Goal: Information Seeking & Learning: Learn about a topic

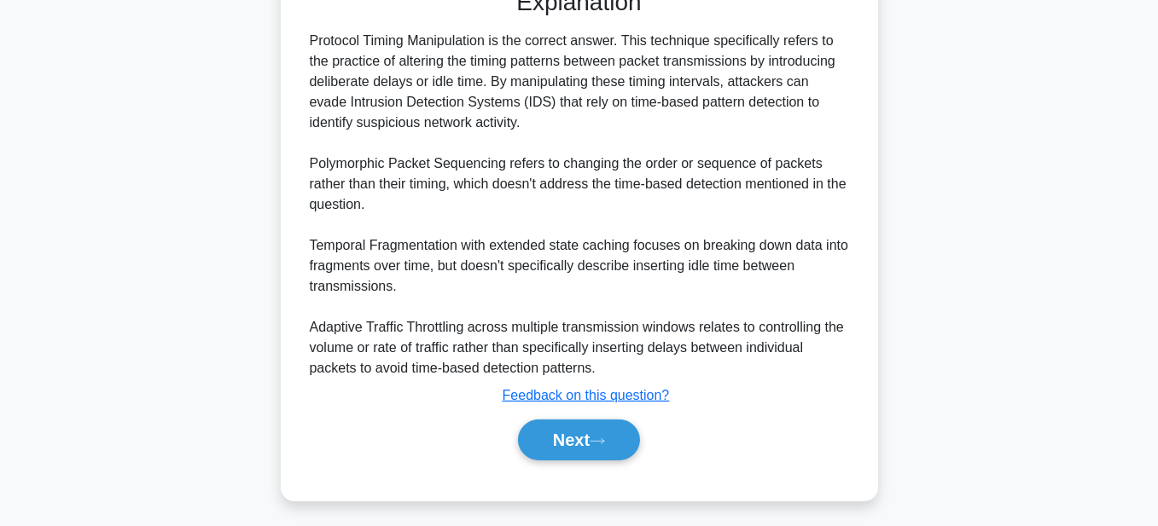
scroll to position [462, 0]
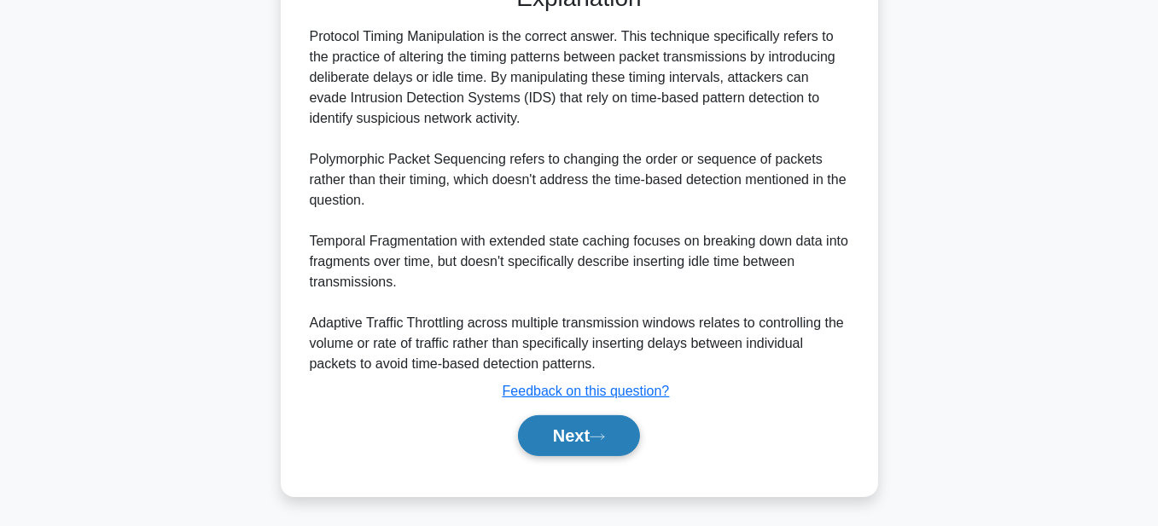
click at [546, 429] on button "Next" at bounding box center [579, 435] width 122 height 41
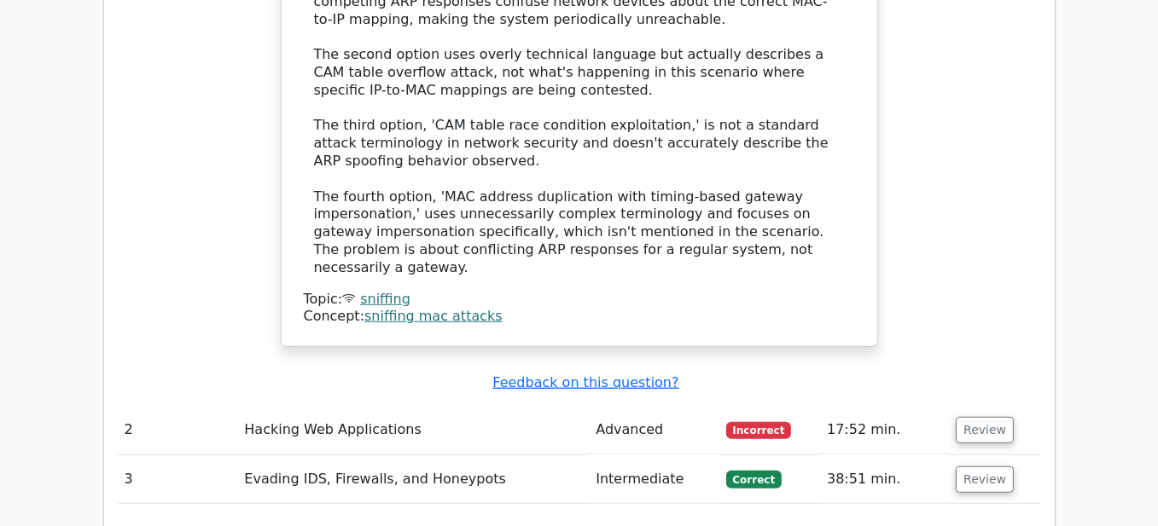
scroll to position [1706, 0]
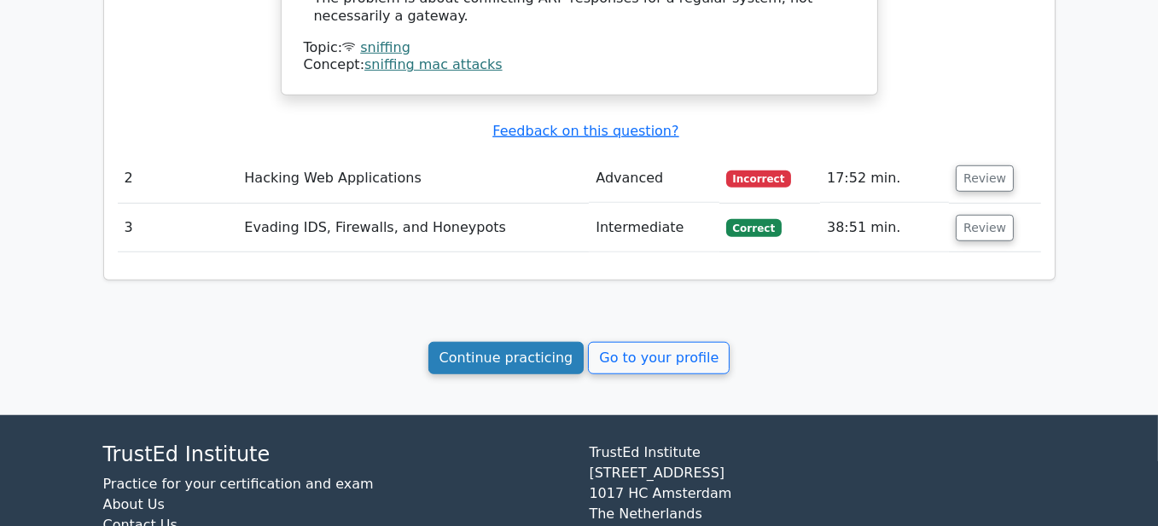
click at [533, 342] on link "Continue practicing" at bounding box center [506, 358] width 156 height 32
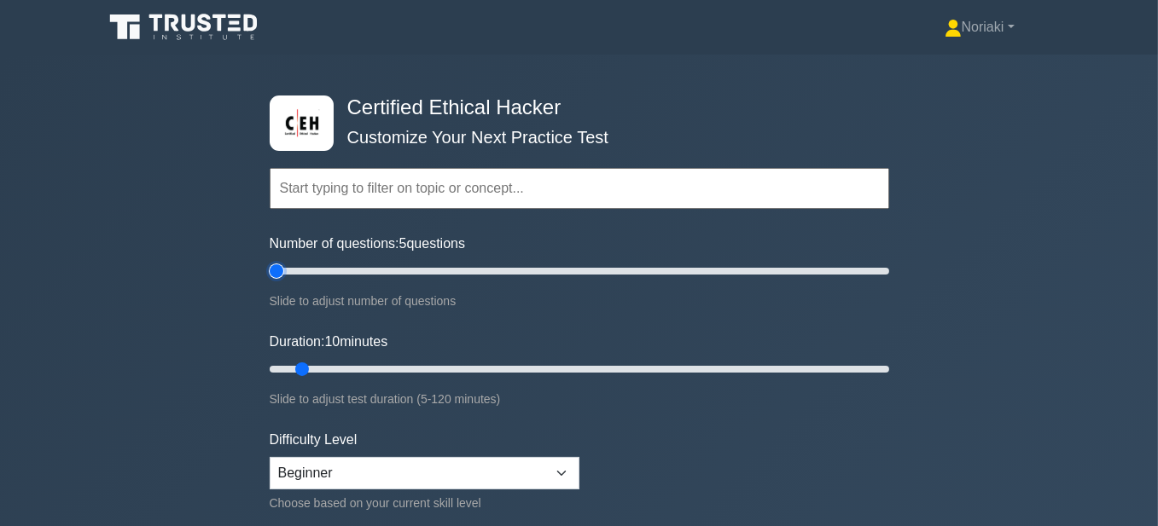
type input "5"
click at [281, 272] on input "Number of questions: 5 questions" at bounding box center [579, 271] width 619 height 20
drag, startPoint x: 305, startPoint y: 369, endPoint x: 398, endPoint y: 369, distance: 93.0
type input "30"
click at [398, 369] on input "Duration: 30 minutes" at bounding box center [579, 369] width 619 height 20
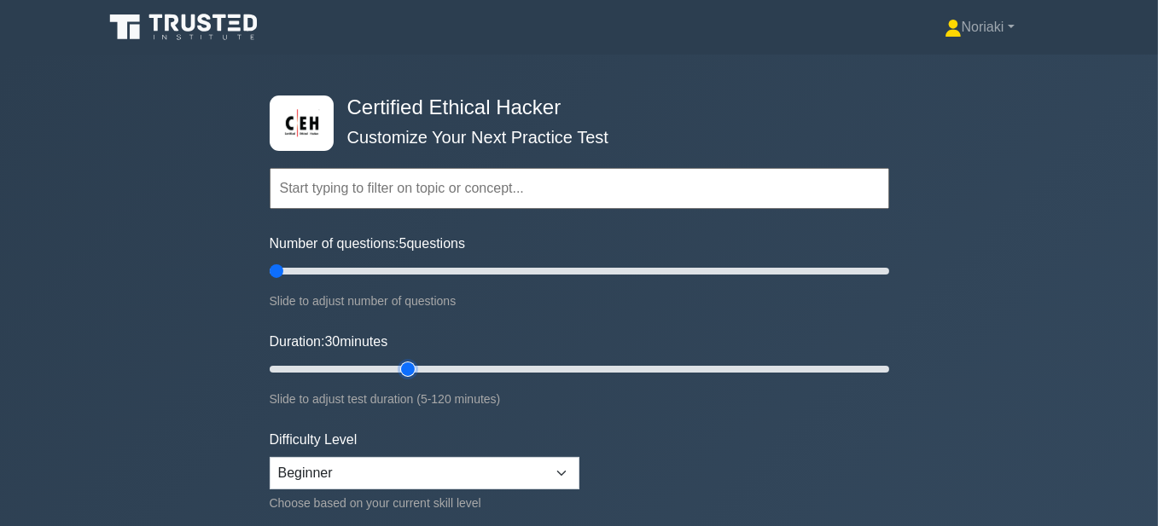
scroll to position [85, 0]
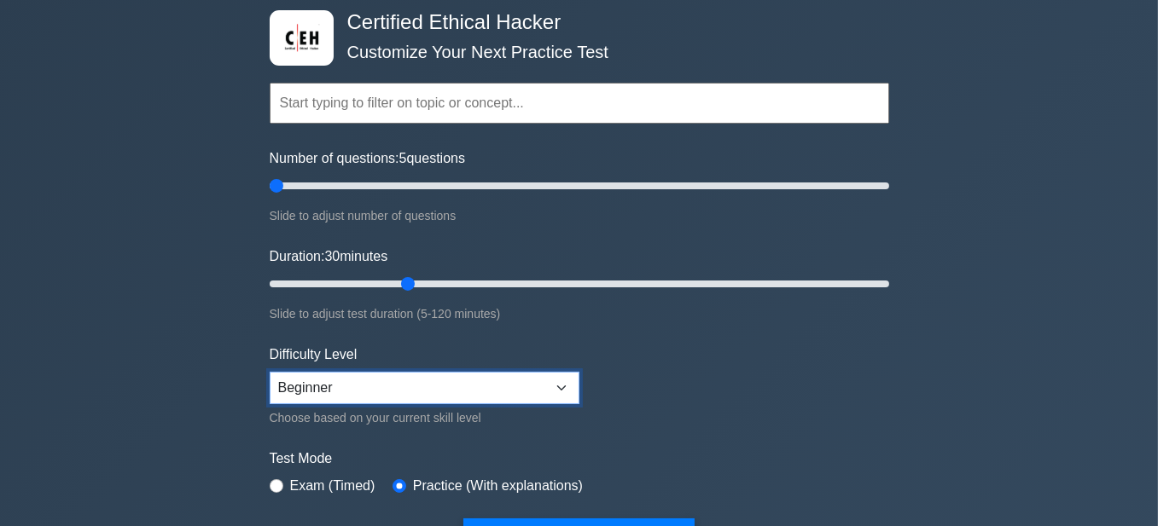
click at [564, 390] on select "Beginner Intermediate Expert" at bounding box center [425, 388] width 310 height 32
select select "intermediate"
click at [270, 372] on select "Beginner Intermediate Expert" at bounding box center [425, 388] width 310 height 32
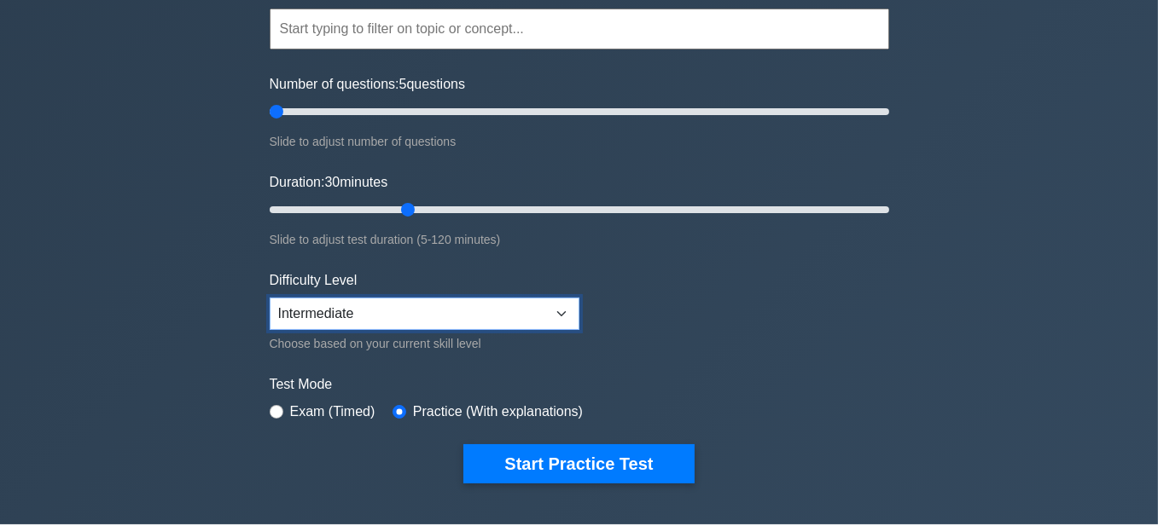
scroll to position [171, 0]
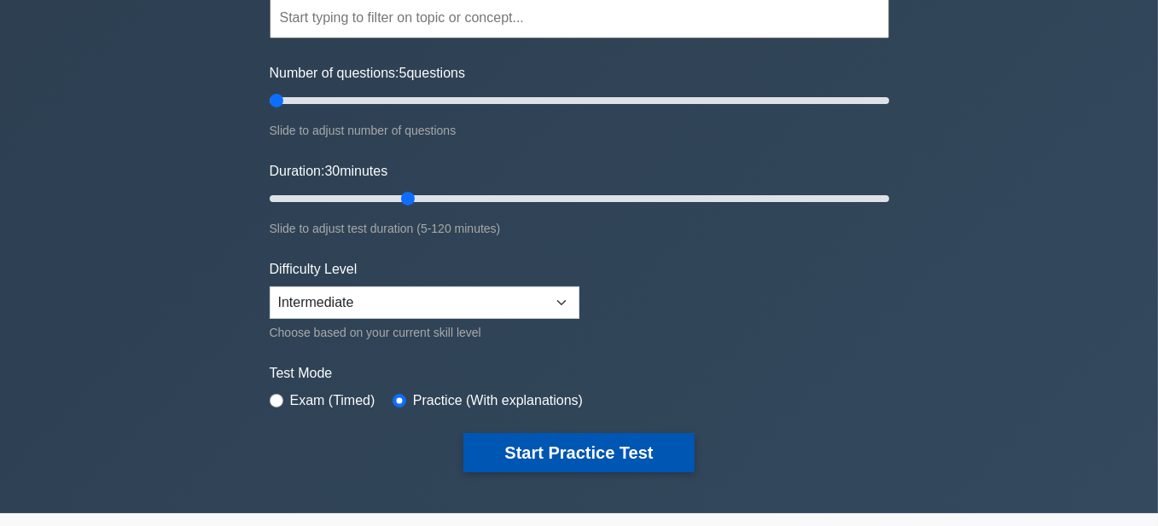
click at [620, 439] on button "Start Practice Test" at bounding box center [578, 452] width 230 height 39
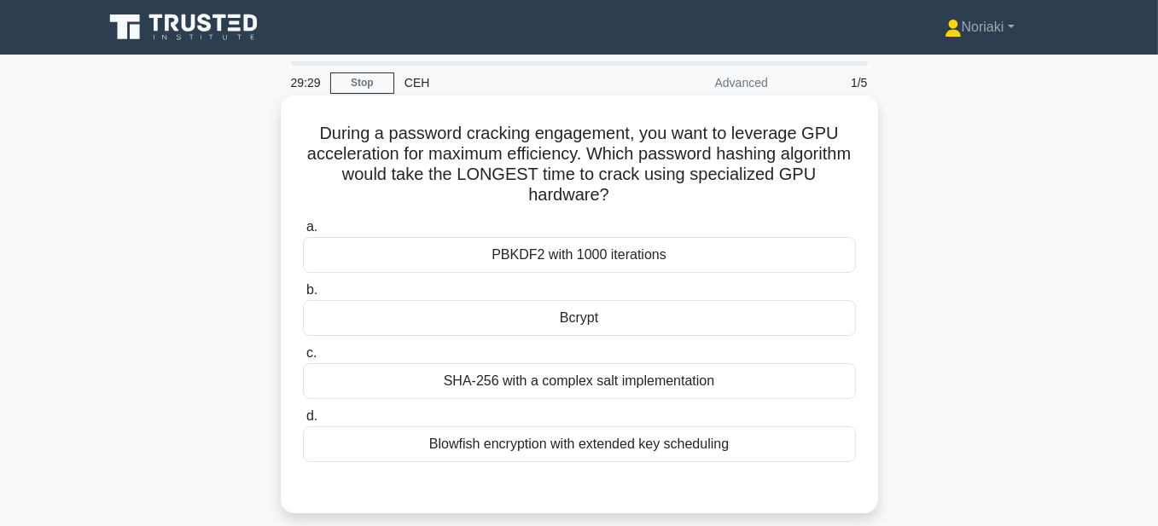
drag, startPoint x: 615, startPoint y: 194, endPoint x: 317, endPoint y: 137, distance: 303.9
click at [317, 137] on h5 "During a password cracking engagement, you want to leverage GPU acceleration fo…" at bounding box center [579, 165] width 556 height 84
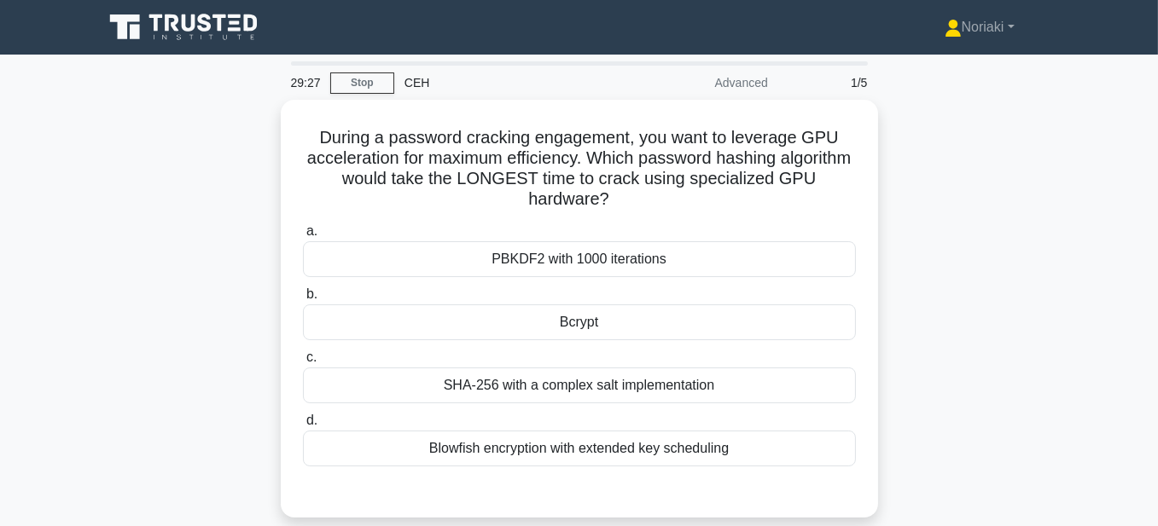
copy h5 "During a password cracking engagement, you want to leverage GPU acceleration fo…"
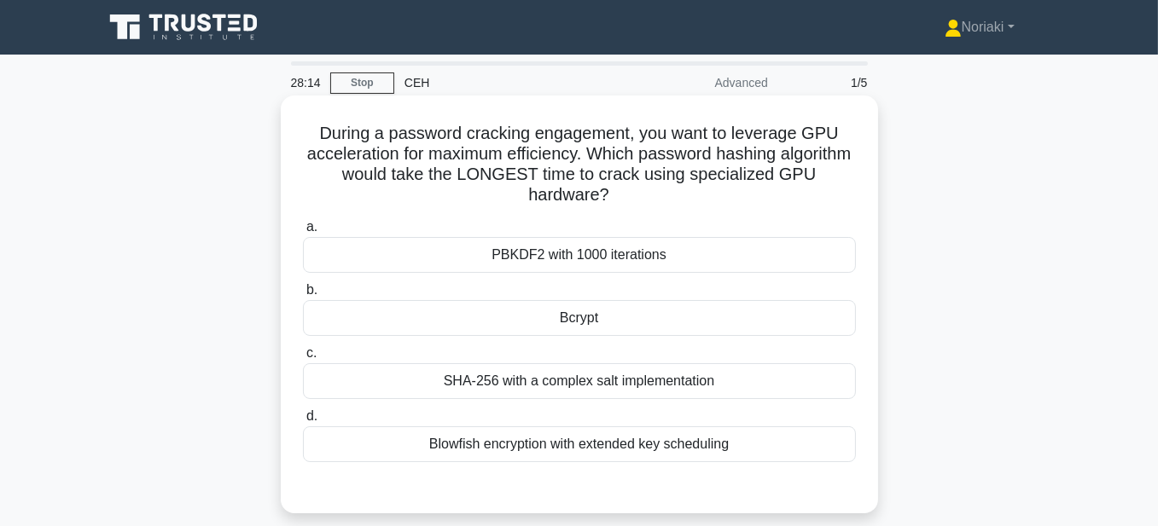
click at [650, 322] on div "Bcrypt" at bounding box center [579, 318] width 553 height 36
click at [303, 296] on input "b. Bcrypt" at bounding box center [303, 290] width 0 height 11
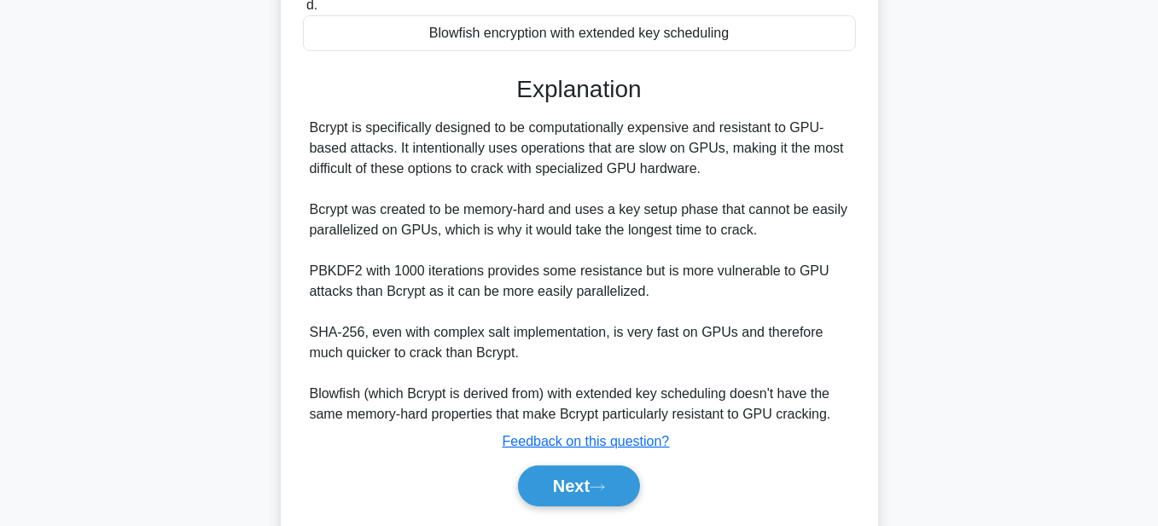
scroll to position [427, 0]
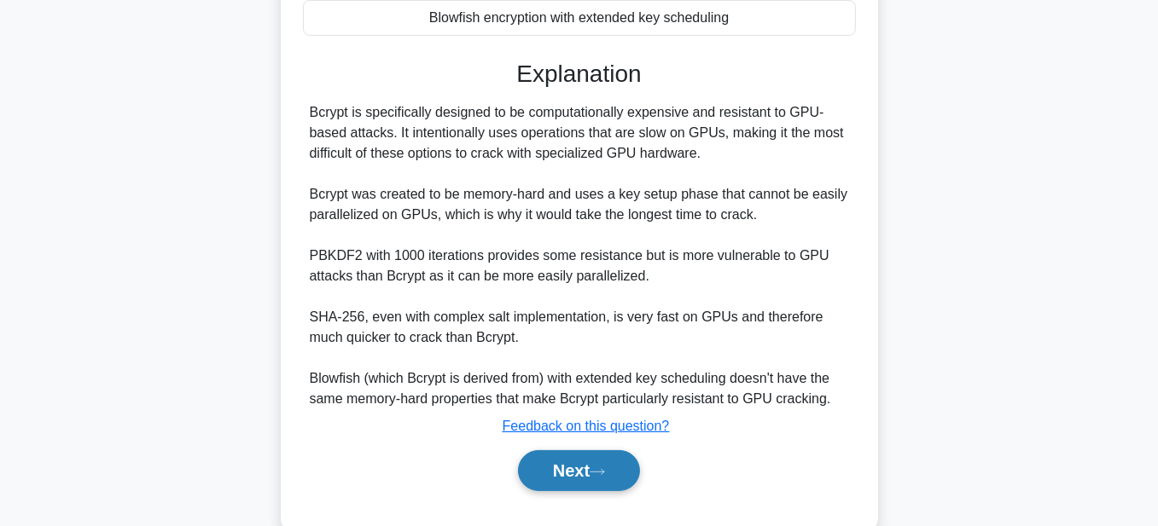
click at [595, 468] on button "Next" at bounding box center [579, 470] width 122 height 41
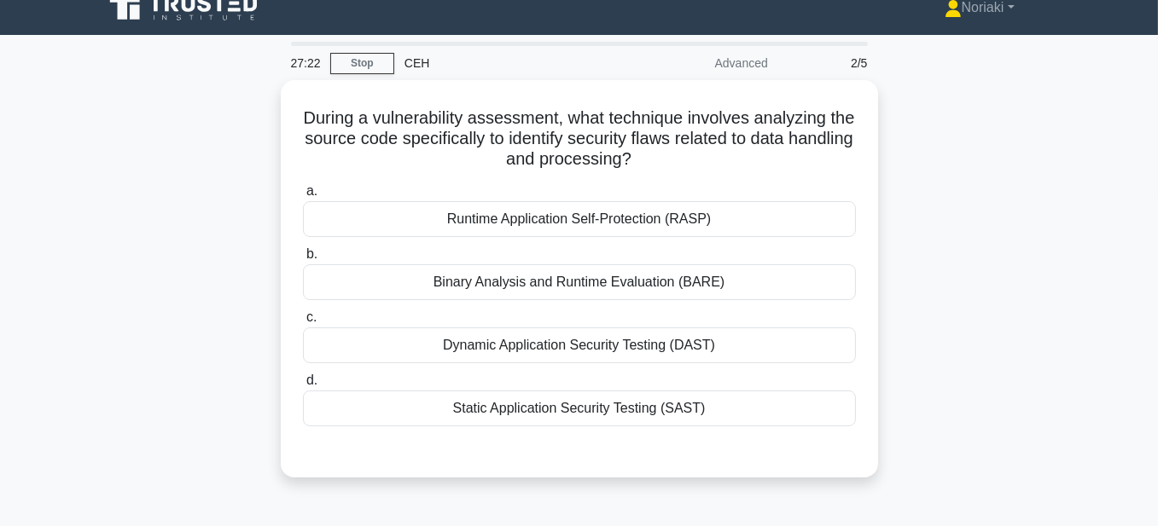
scroll to position [0, 0]
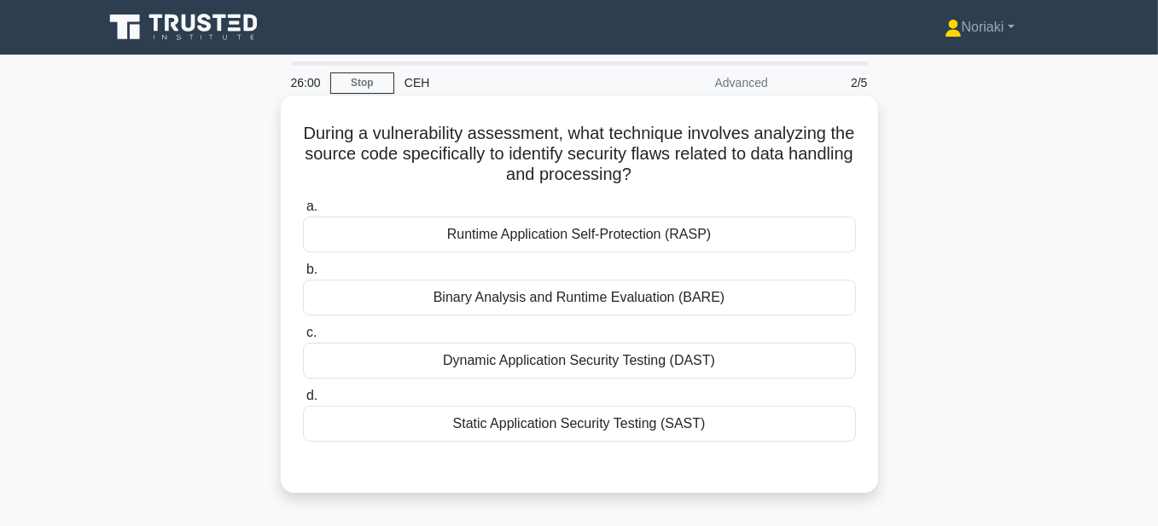
drag, startPoint x: 669, startPoint y: 183, endPoint x: 304, endPoint y: 138, distance: 367.9
click at [304, 138] on h5 "During a vulnerability assessment, what technique involves analyzing the source…" at bounding box center [579, 154] width 556 height 63
copy h5 "During a vulnerability assessment, what technique involves analyzing the source…"
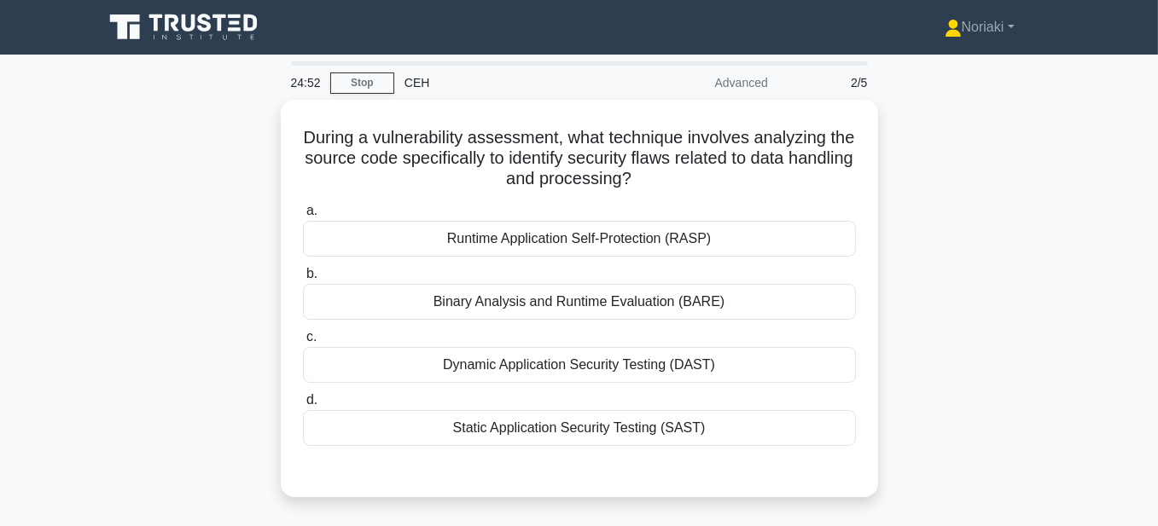
click at [961, 248] on div "During a vulnerability assessment, what technique involves analyzing the source…" at bounding box center [579, 309] width 973 height 418
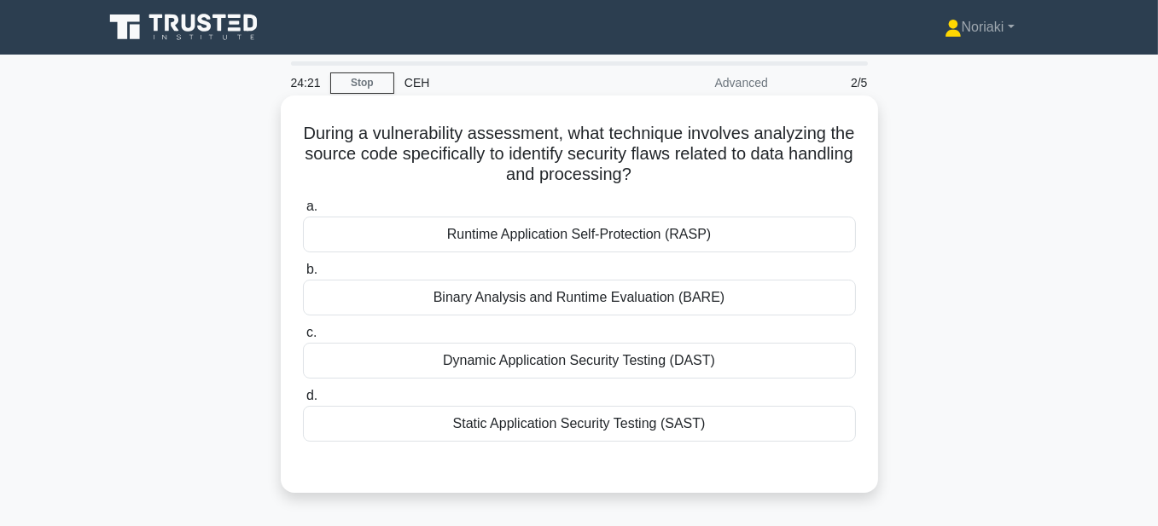
click at [604, 426] on div "Static Application Security Testing (SAST)" at bounding box center [579, 424] width 553 height 36
click at [303, 402] on input "d. Static Application Security Testing (SAST)" at bounding box center [303, 396] width 0 height 11
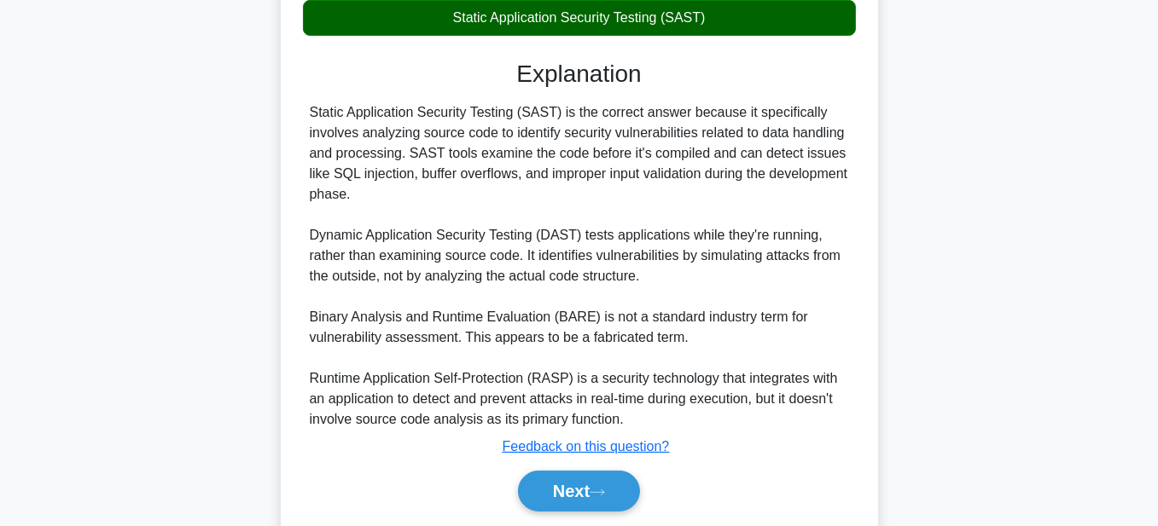
scroll to position [462, 0]
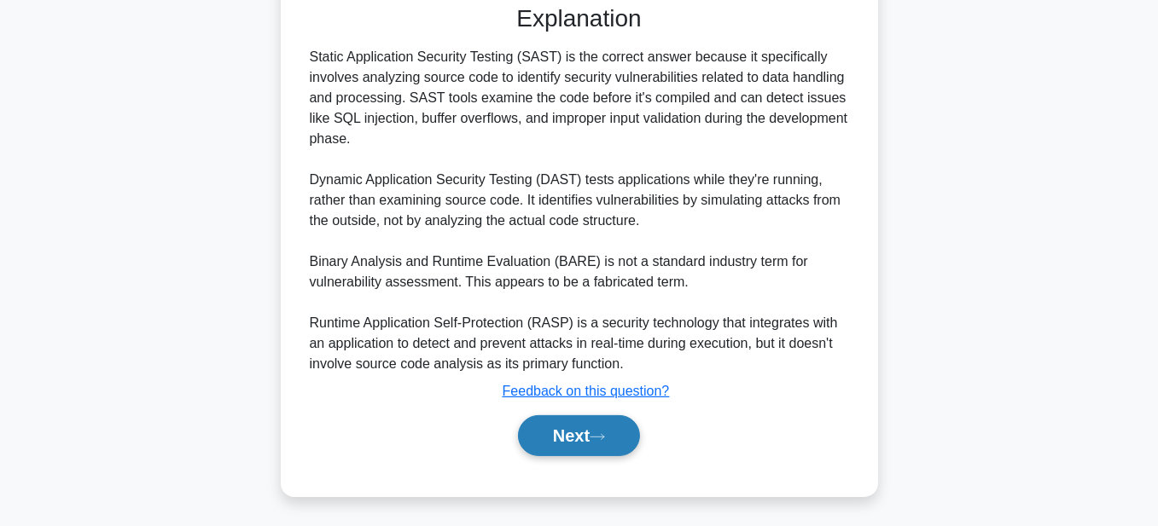
click at [575, 441] on button "Next" at bounding box center [579, 435] width 122 height 41
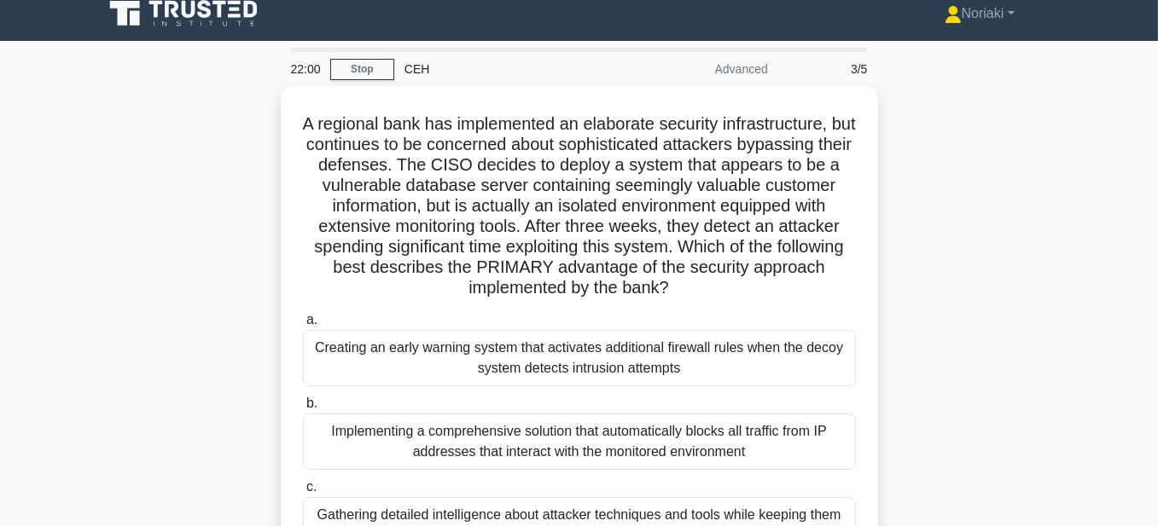
scroll to position [0, 0]
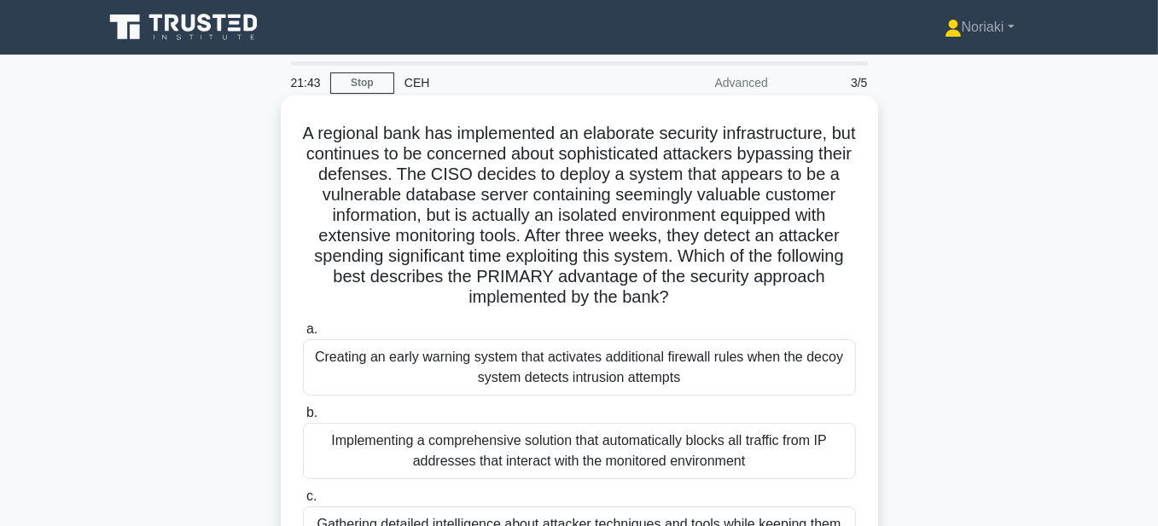
drag, startPoint x: 671, startPoint y: 305, endPoint x: 304, endPoint y: 142, distance: 402.2
click at [304, 142] on h5 "A regional bank has implemented an elaborate security infrastructure, but conti…" at bounding box center [579, 216] width 556 height 186
copy h5 "A regional bank has implemented an elaborate security infrastructure, but conti…"
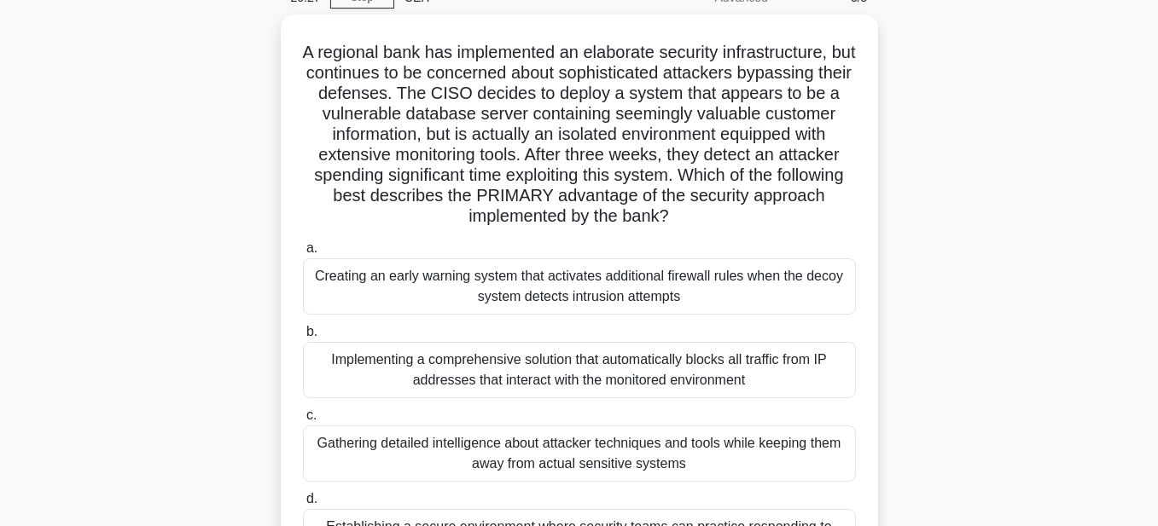
scroll to position [171, 0]
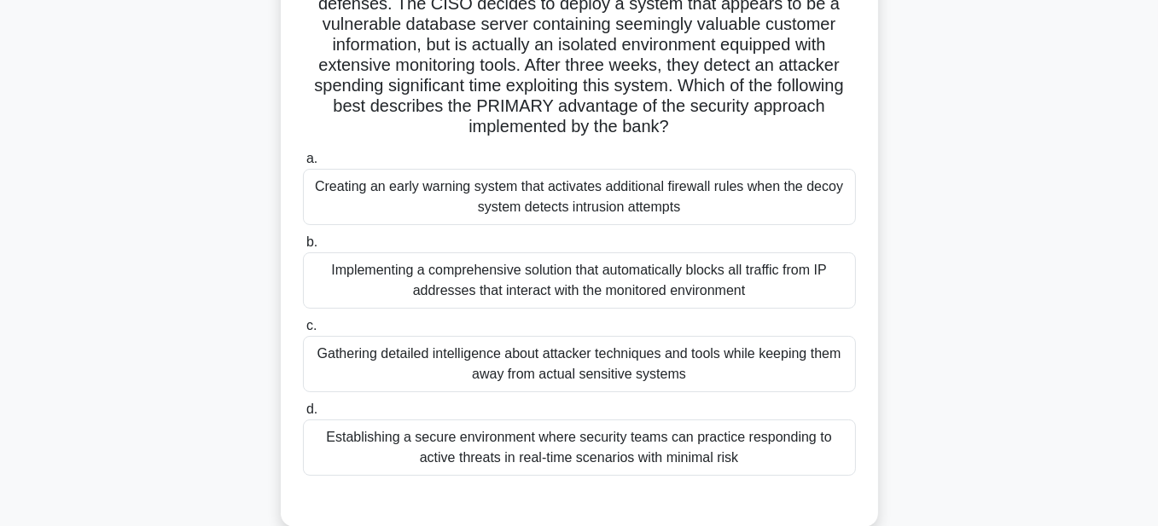
click at [760, 361] on div "Gathering detailed intelligence about attacker techniques and tools while keepi…" at bounding box center [579, 364] width 553 height 56
click at [303, 332] on input "c. Gathering detailed intelligence about attacker techniques and tools while ke…" at bounding box center [303, 326] width 0 height 11
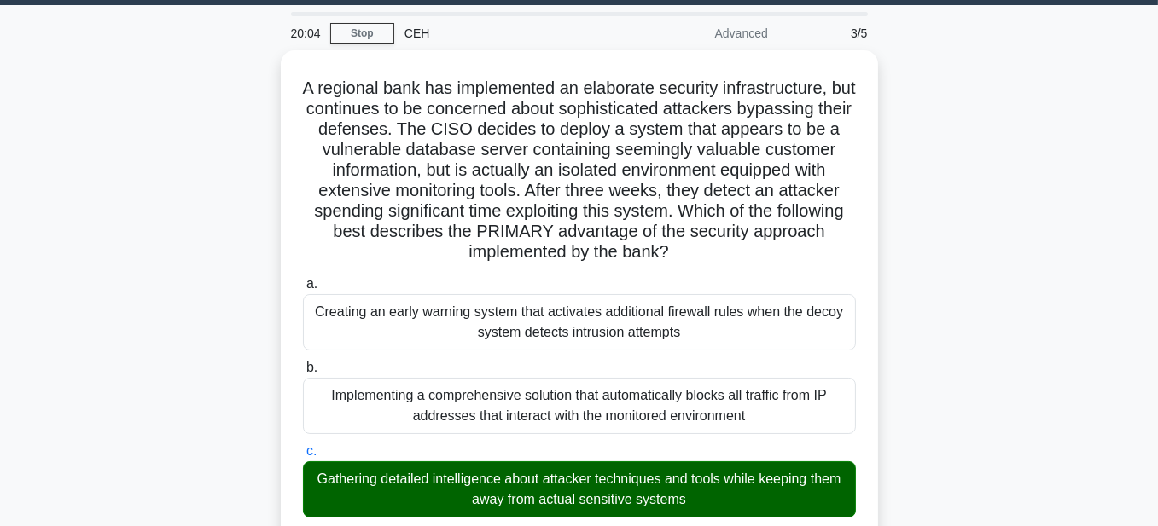
scroll to position [0, 0]
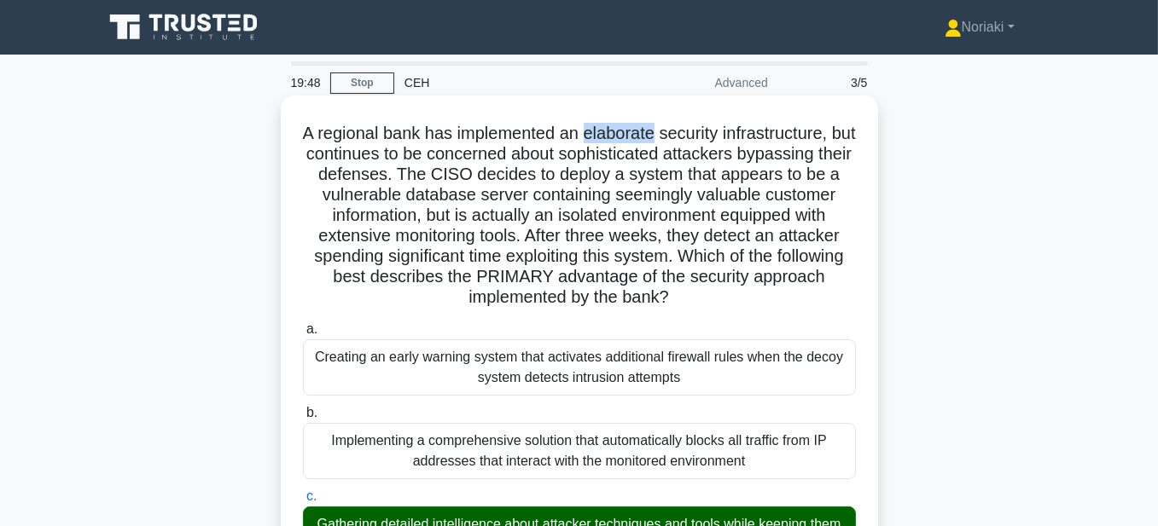
drag, startPoint x: 670, startPoint y: 142, endPoint x: 597, endPoint y: 140, distance: 72.5
click at [597, 140] on h5 "A regional bank has implemented an elaborate security infrastructure, but conti…" at bounding box center [579, 216] width 556 height 186
copy h5 "elaborate"
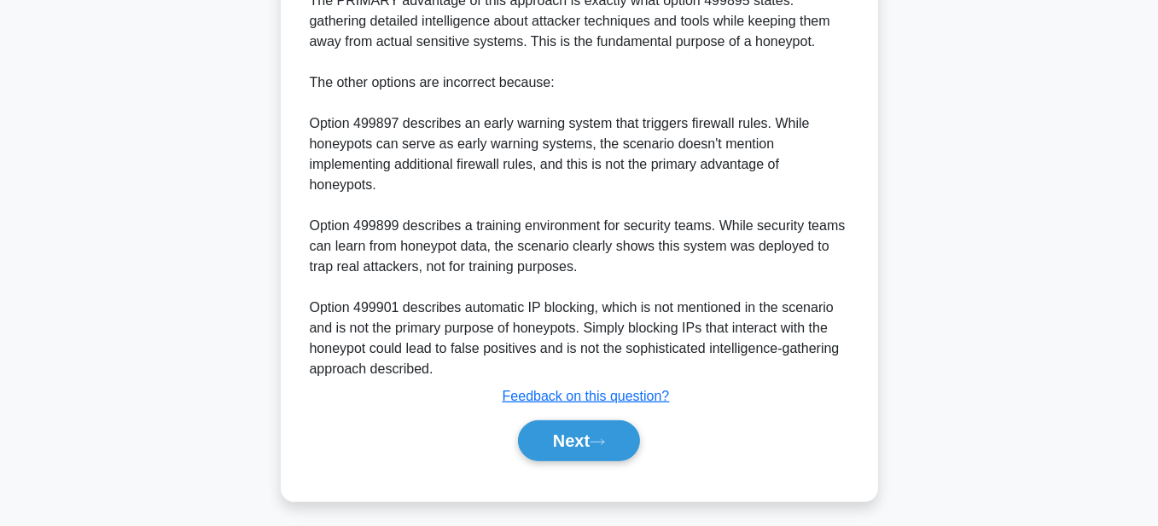
scroll to position [830, 0]
